Goal: Check status

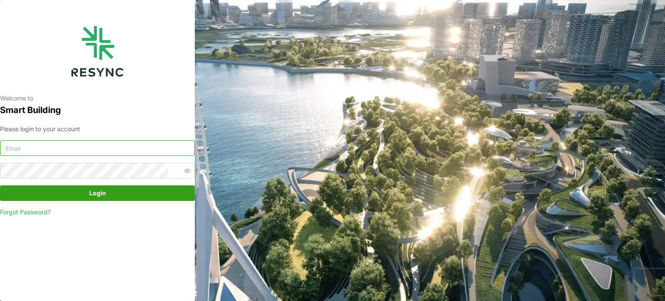
type input "serv354@nus.edu.sg"
click at [104, 190] on span "Login" at bounding box center [97, 193] width 17 height 15
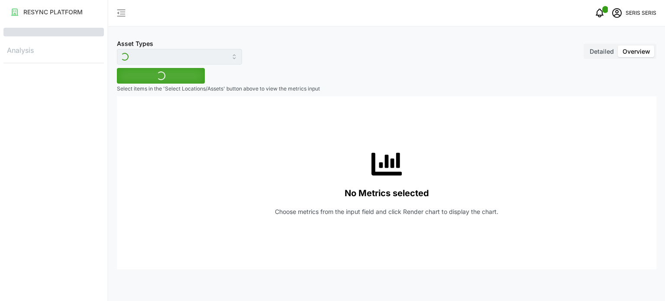
type input "Inverter"
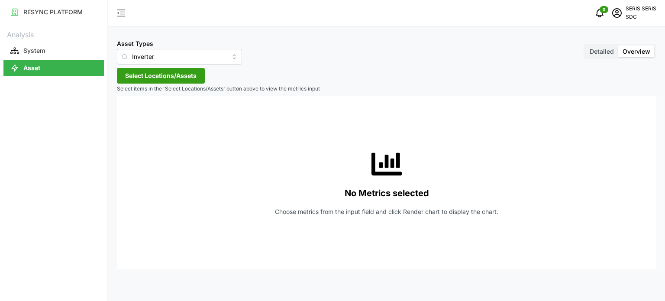
click at [169, 76] on span "Select Locations/Assets" at bounding box center [160, 75] width 71 height 15
click at [139, 114] on span "Select SDC-1" at bounding box center [139, 116] width 6 height 6
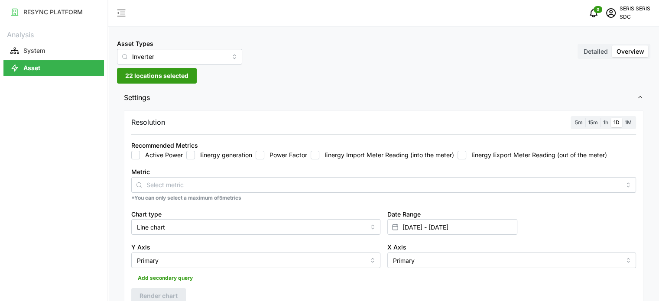
click at [192, 156] on input "Energy generation" at bounding box center [190, 155] width 9 height 9
checkbox input "true"
click at [432, 235] on div "Date Range [DATE] - [DATE]" at bounding box center [512, 221] width 256 height 33
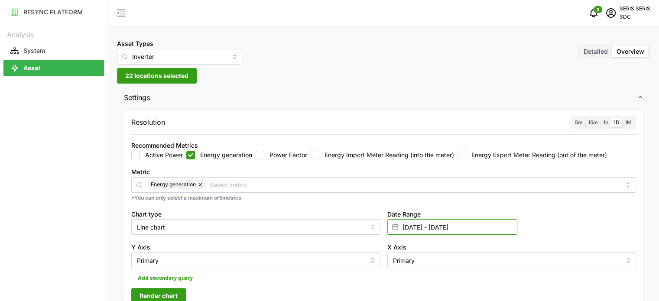
click at [437, 231] on input "[DATE] - [DATE]" at bounding box center [452, 227] width 130 height 16
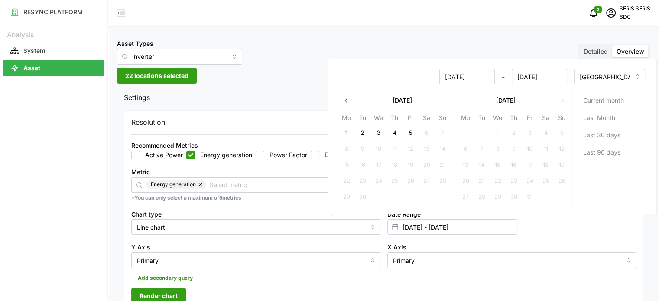
click at [393, 134] on button "4" at bounding box center [394, 134] width 16 height 16
type input "[DATE] - [DATE]"
type input "[DATE]"
click at [393, 134] on button "4" at bounding box center [394, 134] width 16 height 16
type input "[DATE] - [DATE]"
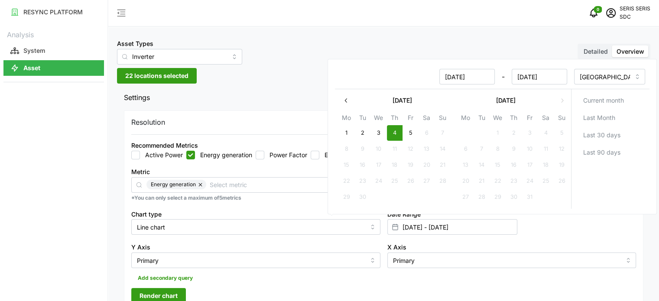
type input "[DATE]"
click at [312, 239] on div "Y Axis Primary" at bounding box center [256, 254] width 256 height 33
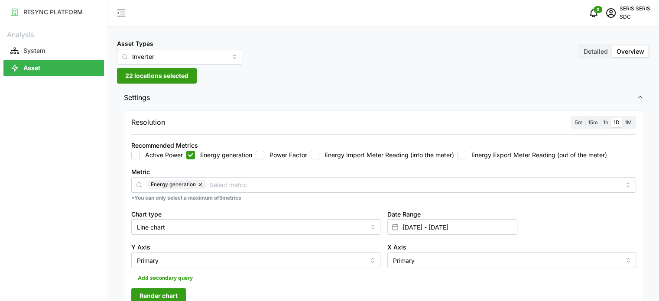
click at [166, 297] on span "Render chart" at bounding box center [159, 296] width 38 height 15
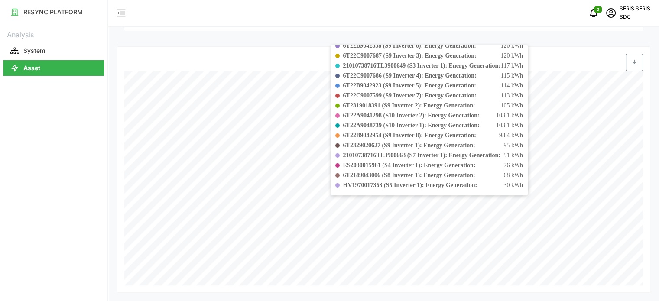
scroll to position [105, 0]
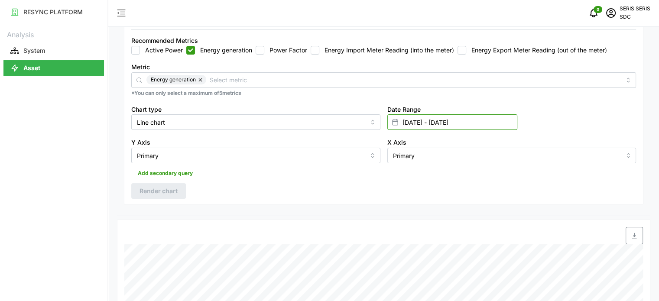
click at [506, 123] on input "[DATE] - [DATE]" at bounding box center [452, 122] width 130 height 16
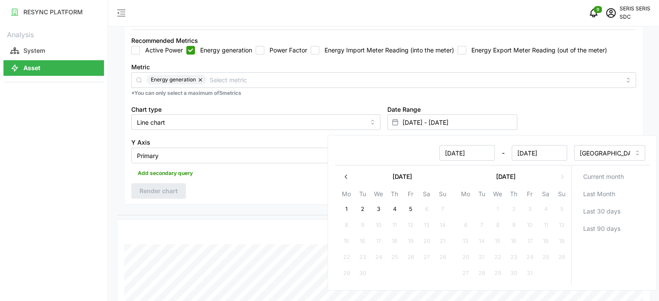
click at [393, 206] on button "4" at bounding box center [394, 209] width 16 height 16
click at [266, 190] on div "Resolution 5m 15m 1h 1D 1M Recommended Metrics Active Power Energy generation P…" at bounding box center [383, 105] width 519 height 199
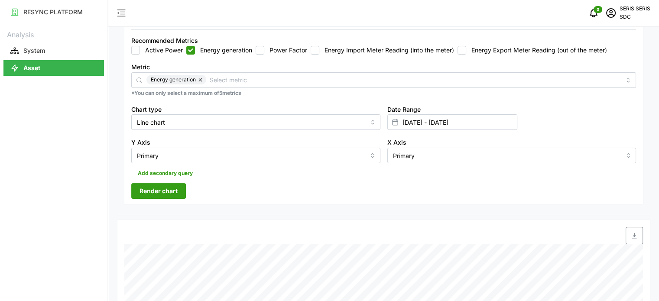
click at [171, 185] on span "Render chart" at bounding box center [159, 191] width 38 height 15
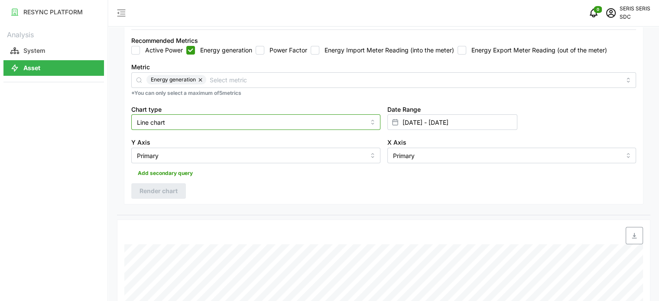
click at [259, 120] on input "Line chart" at bounding box center [255, 122] width 249 height 16
click at [229, 157] on div "Bar chart" at bounding box center [255, 157] width 245 height 15
type input "Bar chart"
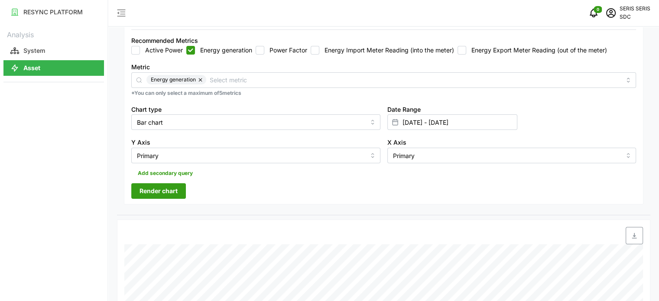
click at [177, 189] on span "Render chart" at bounding box center [159, 191] width 38 height 15
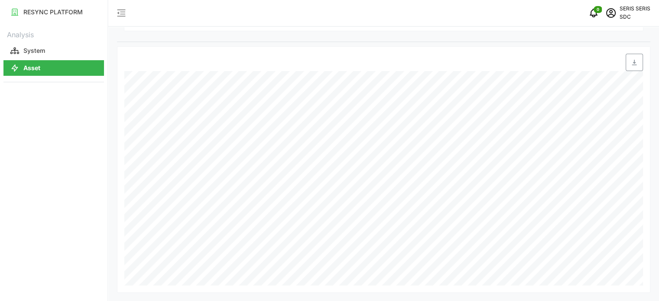
click at [635, 64] on icon "button" at bounding box center [634, 62] width 7 height 7
